Goal: Information Seeking & Learning: Learn about a topic

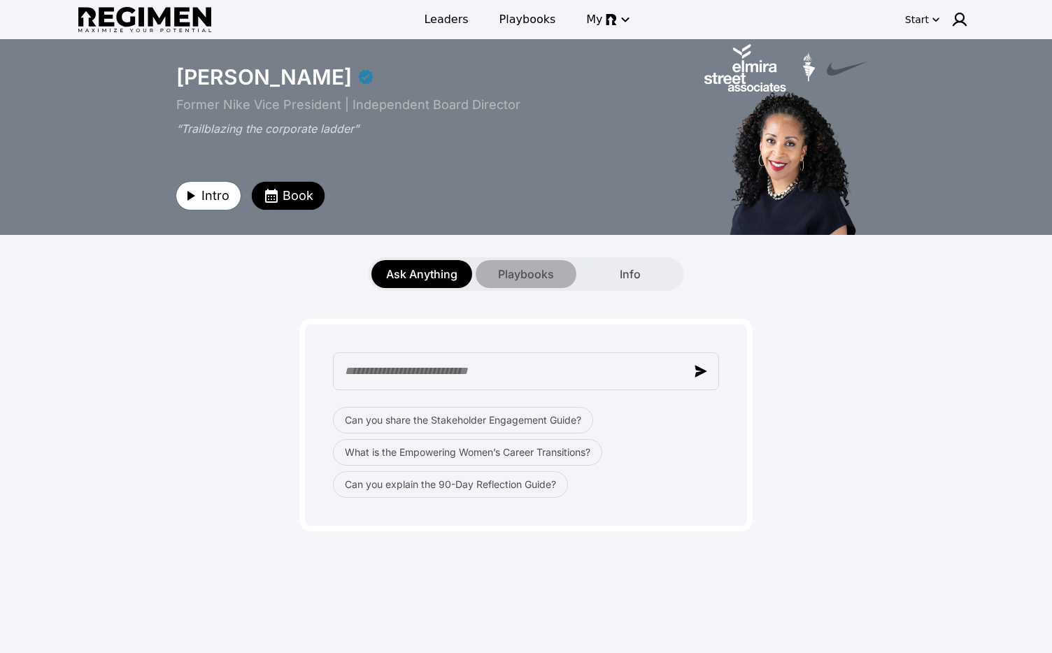
click at [539, 269] on span "Playbooks" at bounding box center [526, 274] width 56 height 17
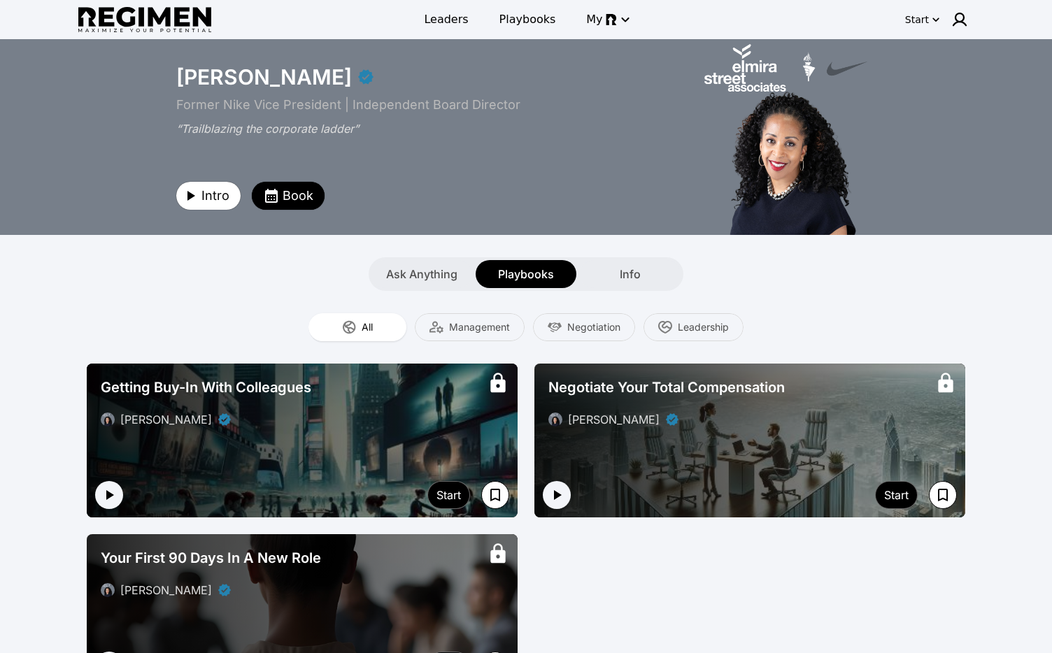
scroll to position [191, 0]
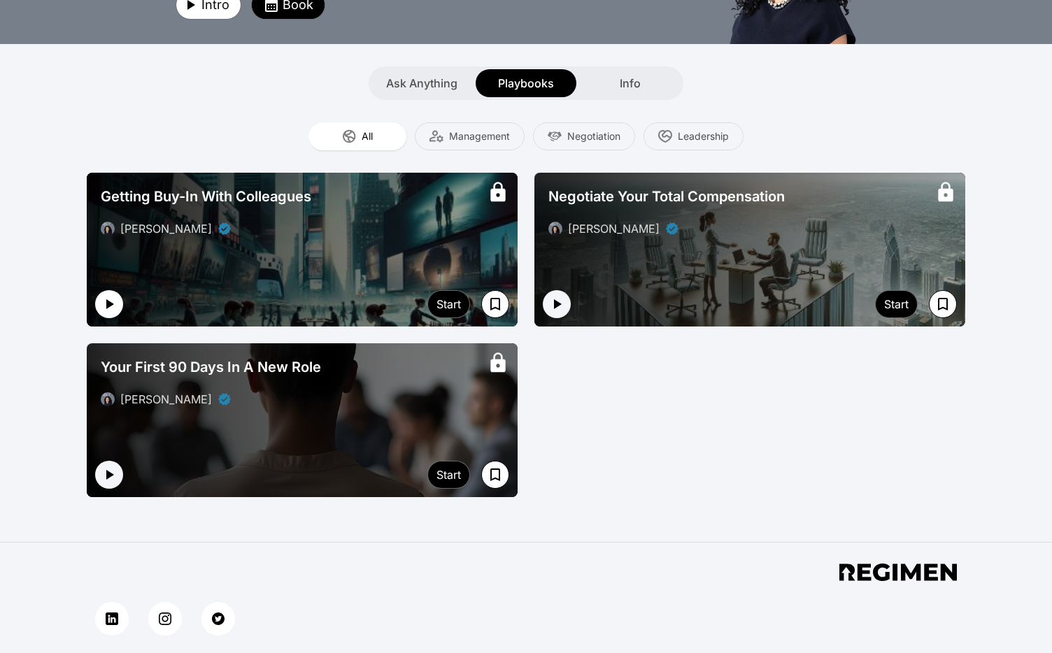
click at [112, 307] on icon "button" at bounding box center [109, 304] width 17 height 17
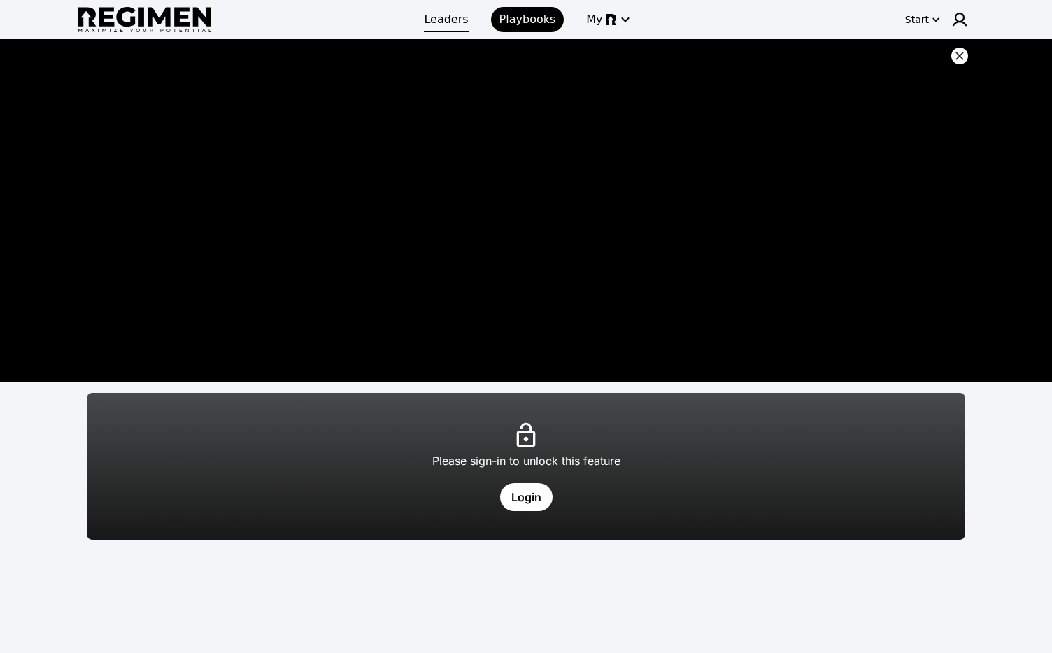
click at [444, 15] on span "Leaders" at bounding box center [446, 19] width 44 height 17
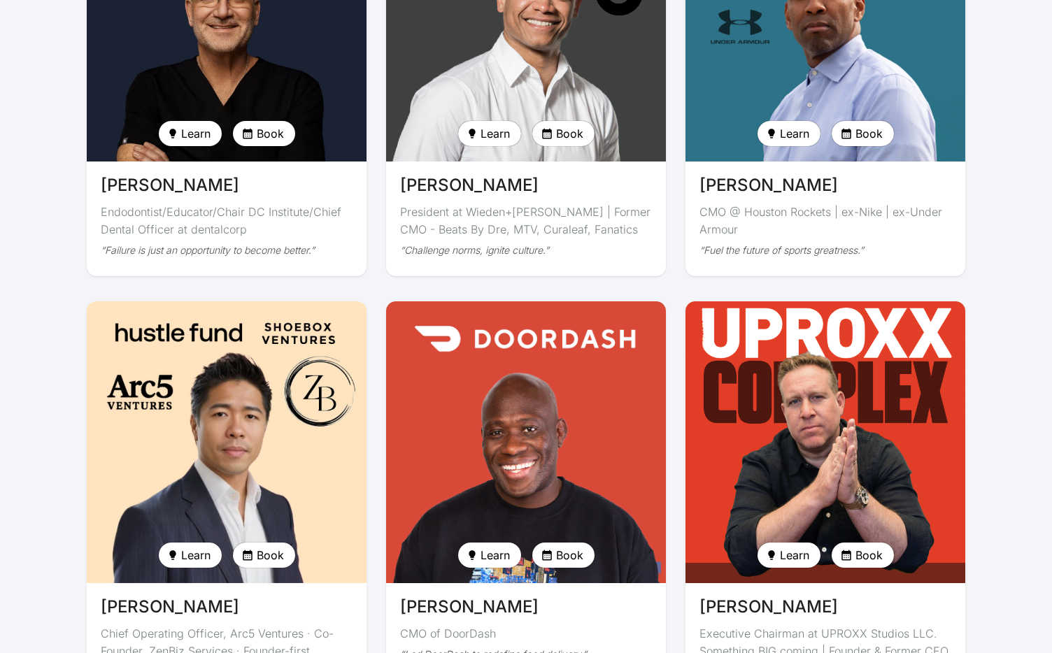
scroll to position [3068, 0]
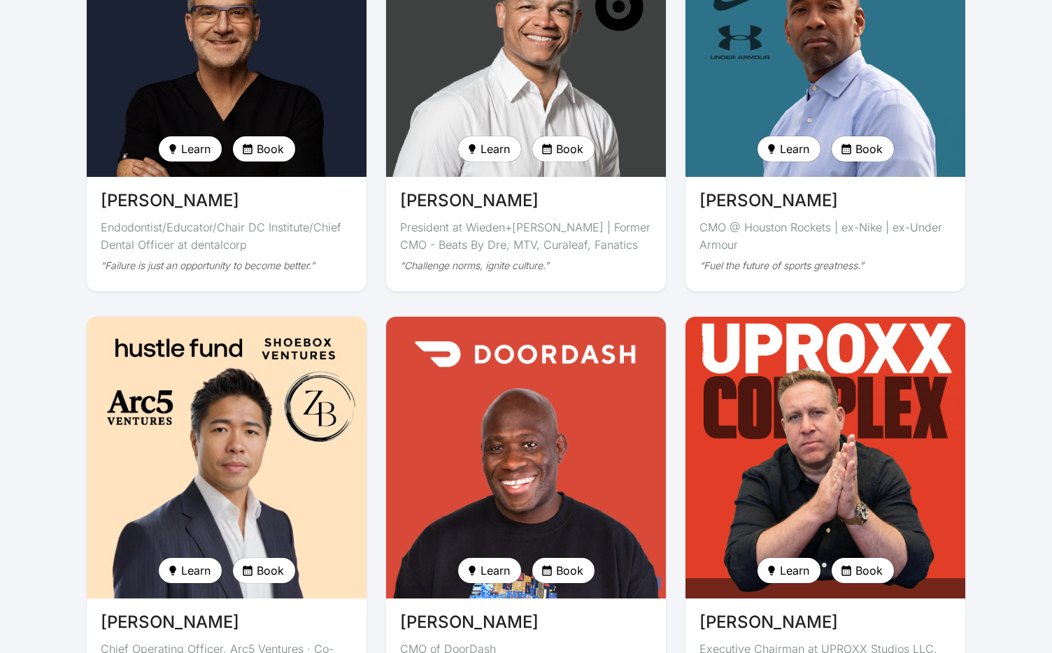
click at [773, 35] on img at bounding box center [825, 36] width 288 height 290
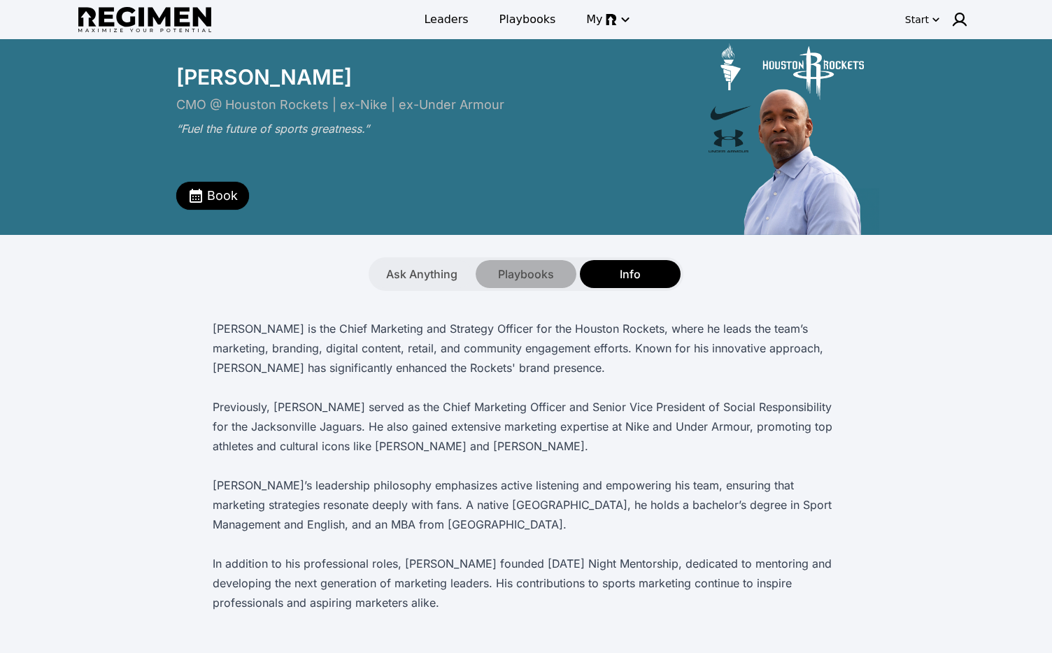
click at [523, 270] on span "Playbooks" at bounding box center [526, 274] width 56 height 17
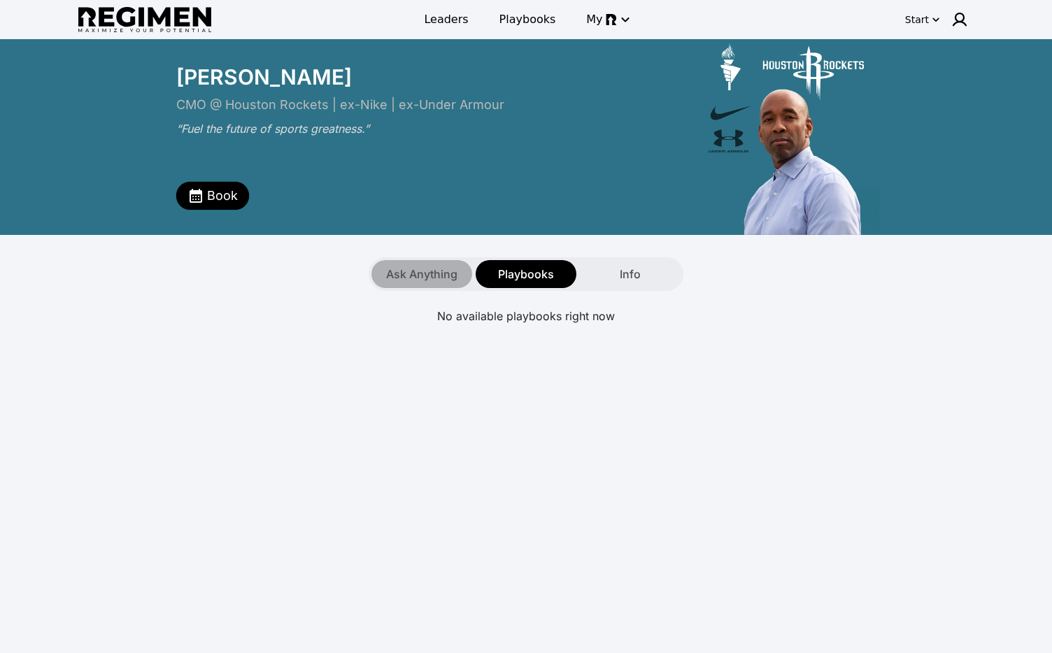
click at [443, 266] on span "Ask Anything" at bounding box center [421, 274] width 71 height 17
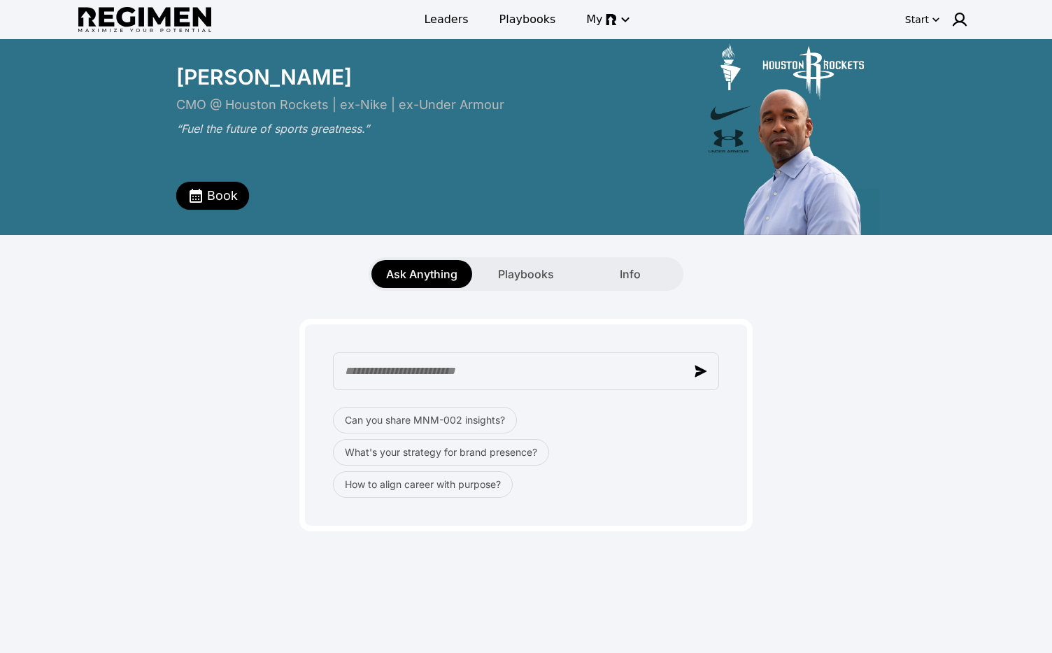
click at [516, 258] on div "Ask Anything Playbooks Info" at bounding box center [526, 274] width 315 height 34
